Goal: Complete application form: Complete application form

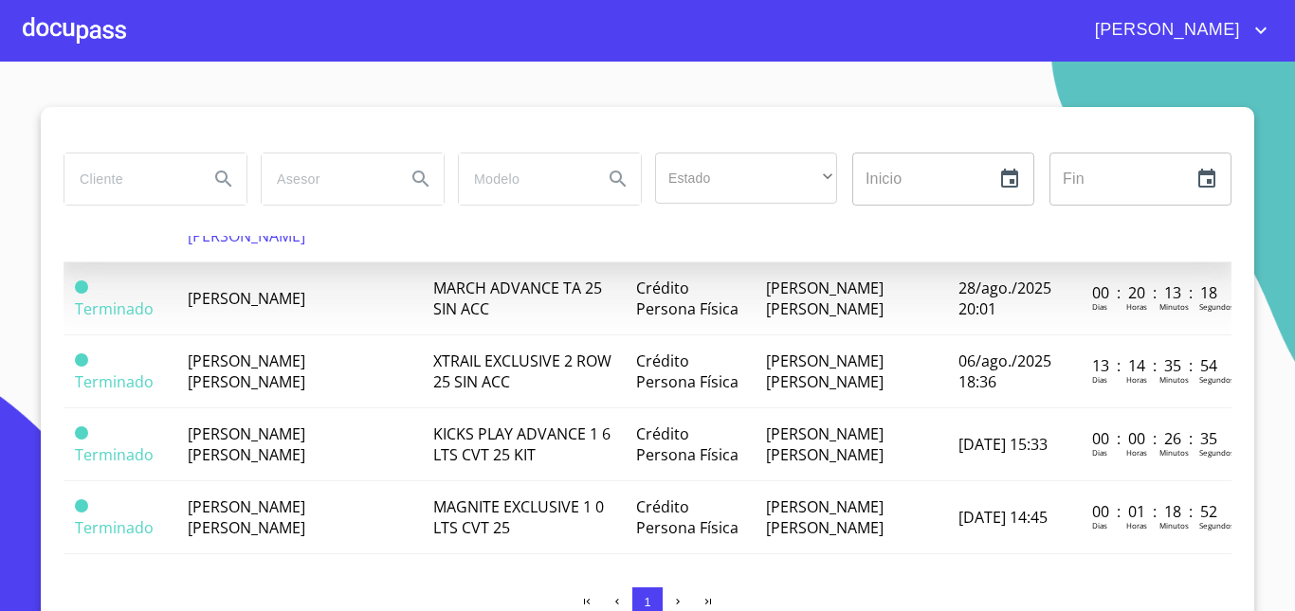
scroll to position [192, 0]
click at [358, 408] on td "[PERSON_NAME] [PERSON_NAME]" at bounding box center [298, 444] width 245 height 73
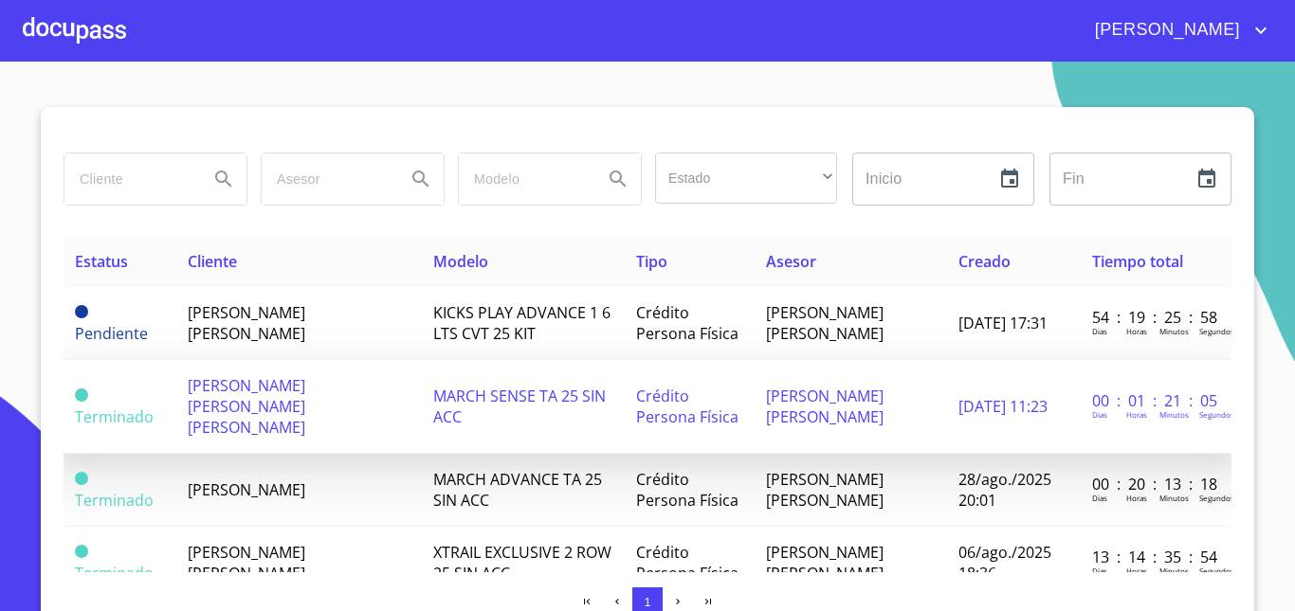
click at [302, 413] on span "[PERSON_NAME] [PERSON_NAME] [PERSON_NAME]" at bounding box center [247, 406] width 118 height 63
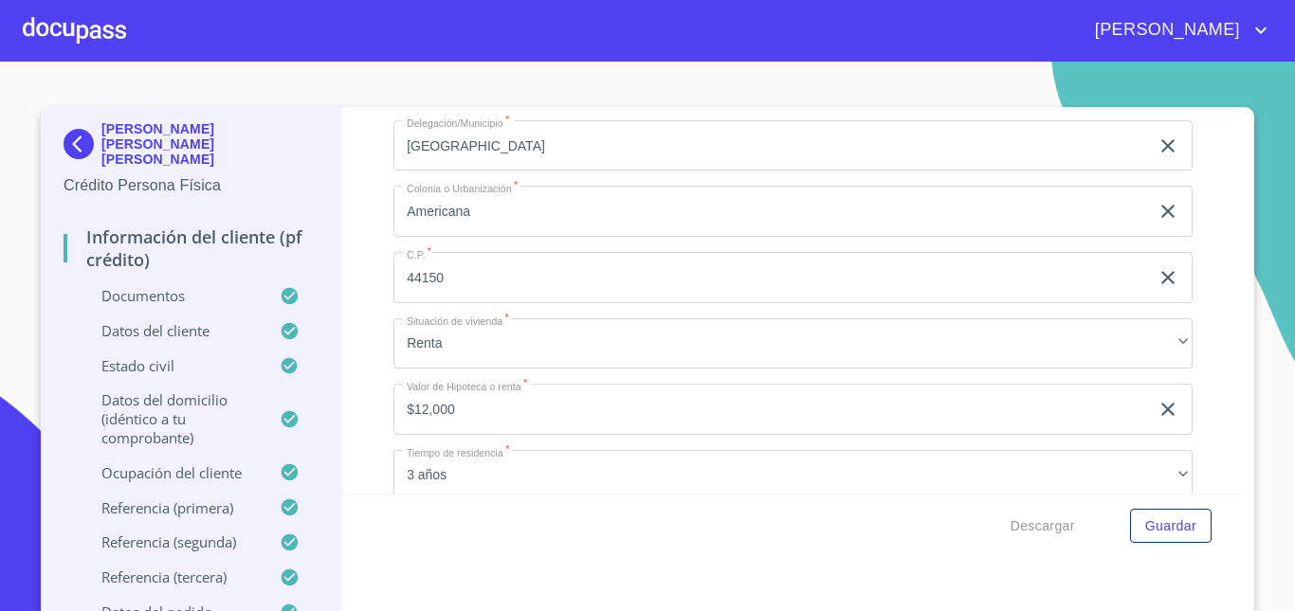
scroll to position [7895, 0]
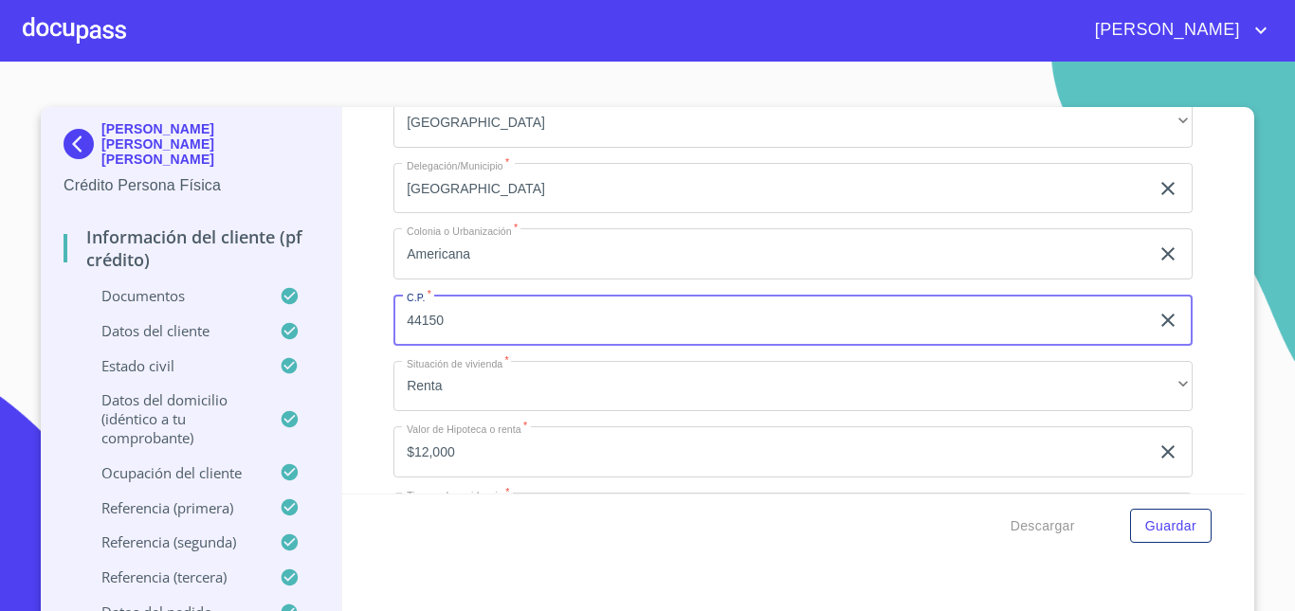
drag, startPoint x: 437, startPoint y: 343, endPoint x: 397, endPoint y: 342, distance: 39.8
click at [397, 342] on input "44150" at bounding box center [770, 320] width 755 height 51
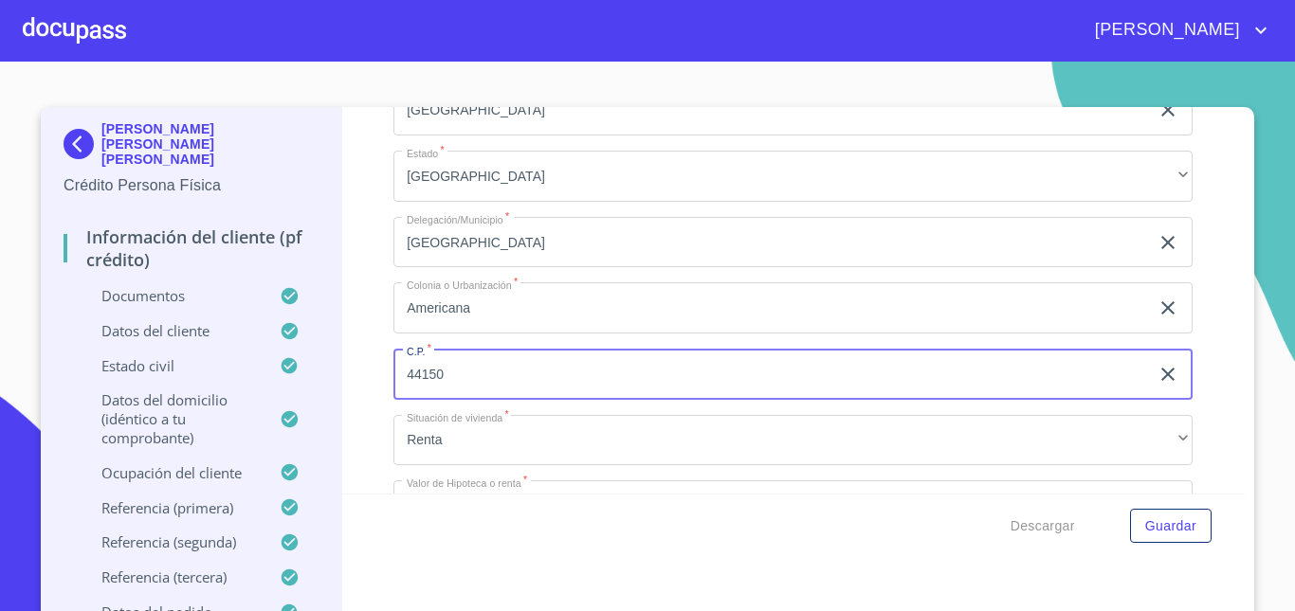
scroll to position [7860, 0]
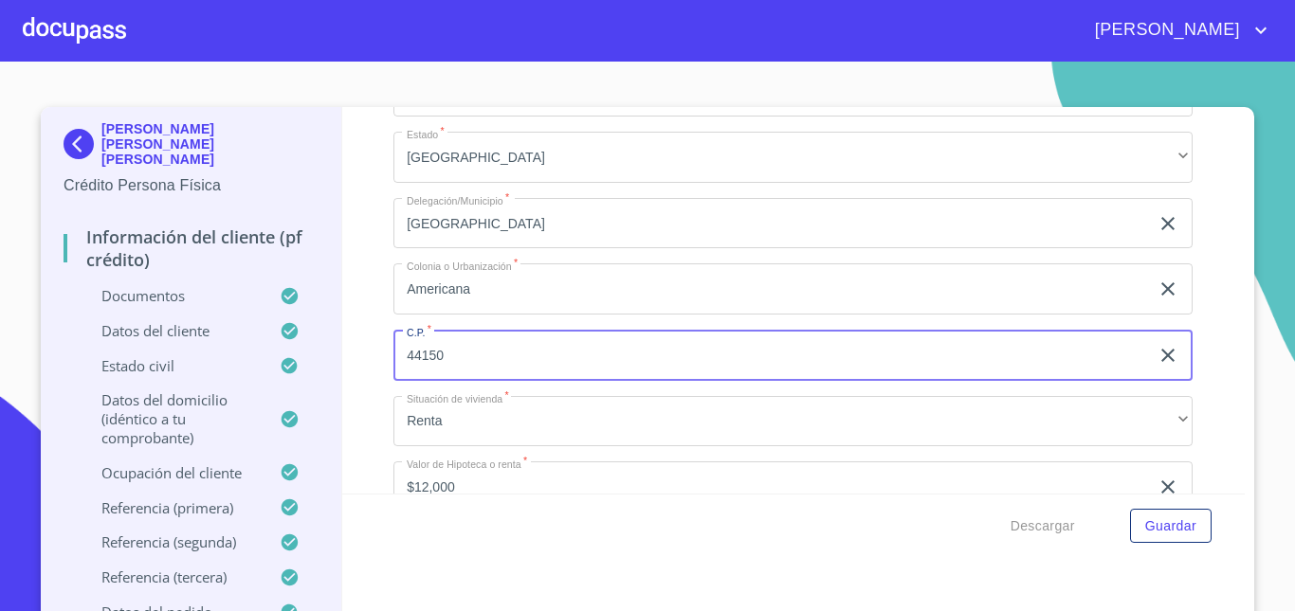
click at [463, 376] on input "44150" at bounding box center [770, 355] width 755 height 51
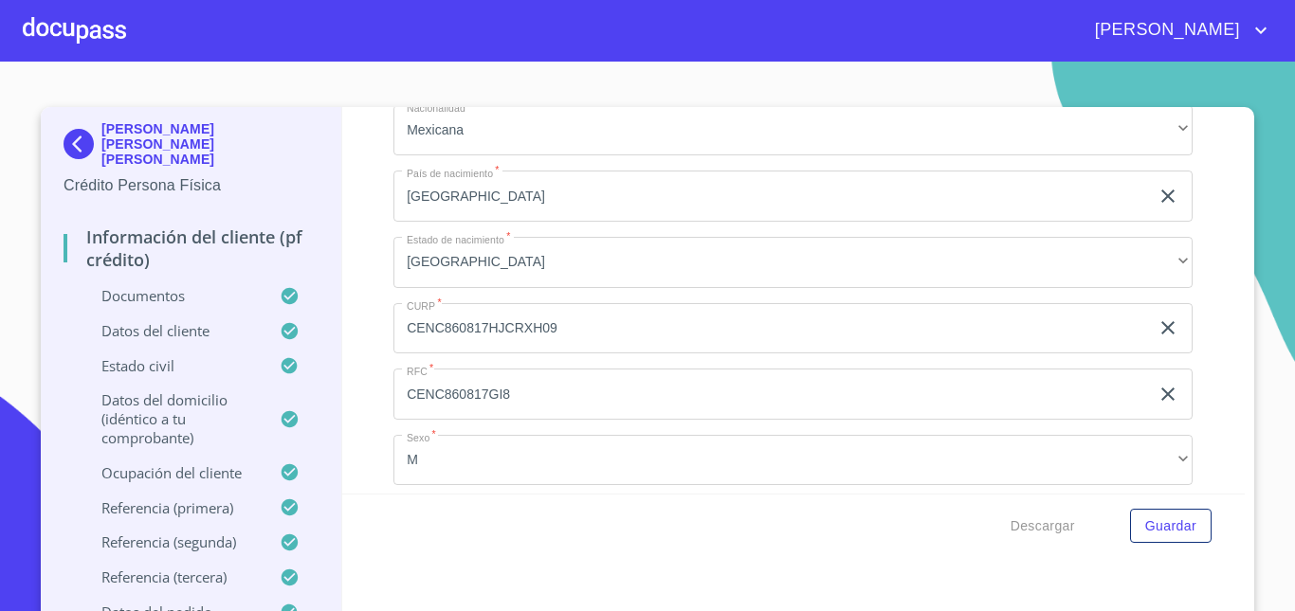
scroll to position [6347, 0]
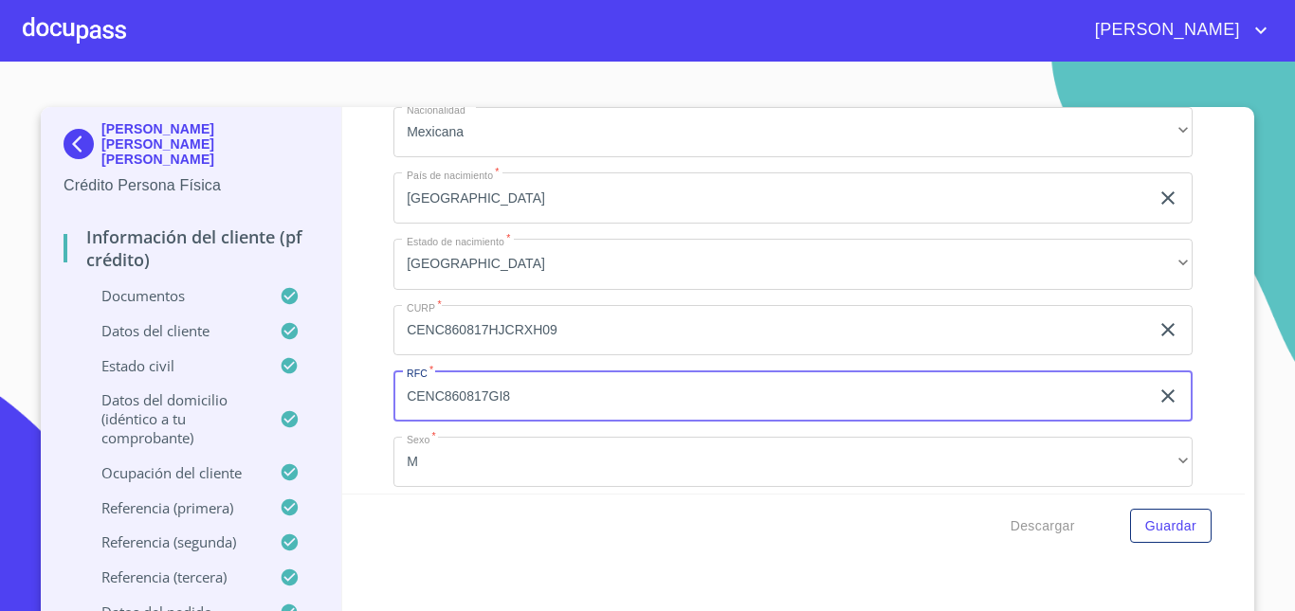
drag, startPoint x: 500, startPoint y: 419, endPoint x: 402, endPoint y: 413, distance: 97.8
click at [402, 413] on input "CENC860817GI8" at bounding box center [770, 396] width 755 height 51
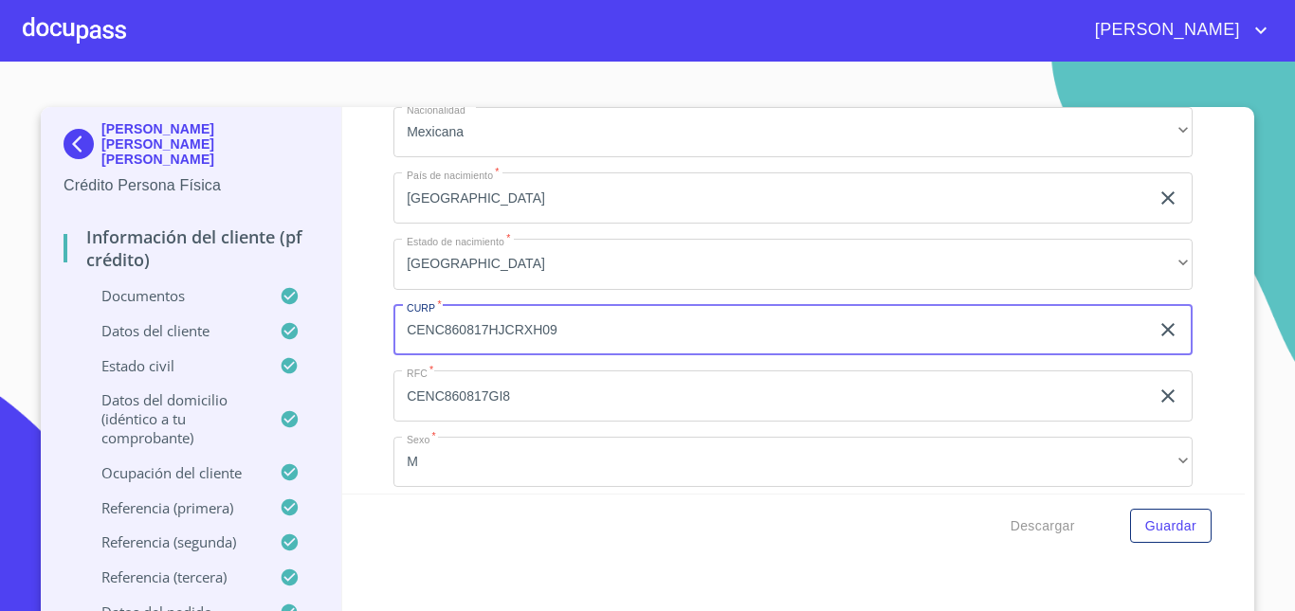
drag, startPoint x: 542, startPoint y: 353, endPoint x: 403, endPoint y: 349, distance: 139.4
click at [403, 349] on input "CENC860817HJCRXH09" at bounding box center [770, 330] width 755 height 51
click at [356, 336] on div "Información del cliente (PF crédito) Documentos Documento de identificación   *…" at bounding box center [793, 300] width 903 height 387
